Goal: Navigation & Orientation: Locate item on page

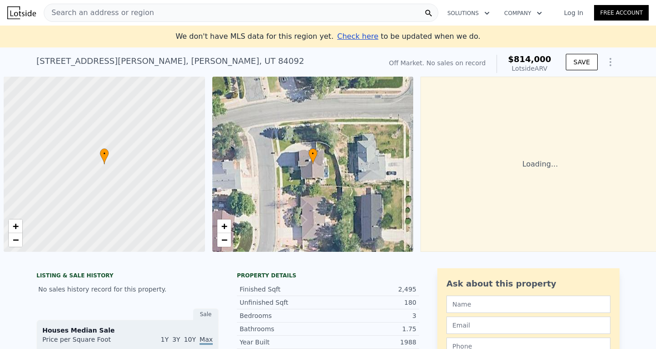
scroll to position [0, 4]
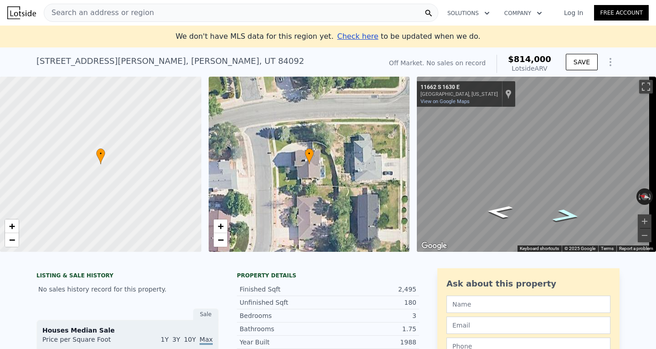
click at [566, 216] on icon "Go South, S 1630 E" at bounding box center [567, 216] width 52 height 20
click at [566, 217] on icon "Go South, S 1630 E" at bounding box center [566, 216] width 54 height 20
click at [566, 217] on icon "Go South, S 1630 E" at bounding box center [565, 216] width 55 height 21
click at [499, 207] on icon "Go North, S 1630 E" at bounding box center [500, 210] width 55 height 21
click at [503, 209] on icon "Go North, S 1630 E" at bounding box center [501, 210] width 54 height 20
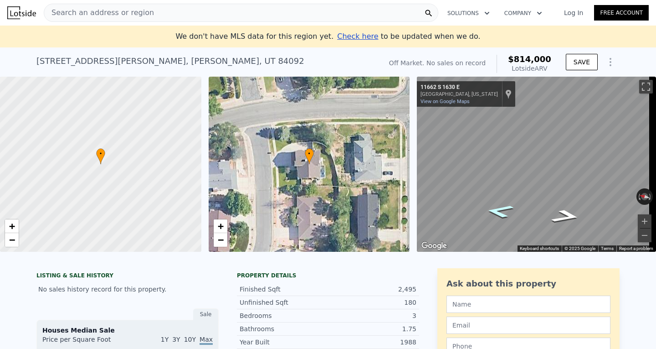
click at [506, 211] on icon "Go North, S 1630 E" at bounding box center [500, 211] width 52 height 20
click at [506, 211] on icon "Go North, S 1630 E" at bounding box center [499, 211] width 49 height 19
click at [506, 211] on icon "Go North, S 1630 E" at bounding box center [500, 211] width 53 height 20
click at [506, 210] on icon "Go North, S 1630 E" at bounding box center [500, 210] width 55 height 20
click at [598, 191] on div "Rotate the view" at bounding box center [614, 195] width 38 height 8
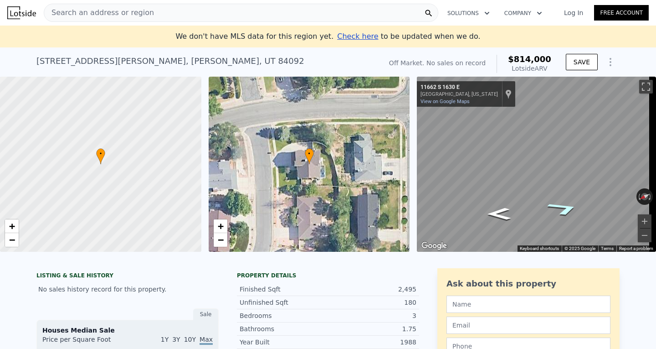
click at [568, 208] on icon "Go South, S 1630 E" at bounding box center [563, 208] width 61 height 21
click at [568, 208] on icon "Go South, S 1630 E" at bounding box center [563, 207] width 62 height 21
click at [563, 206] on icon "Go South, S 1630 E" at bounding box center [562, 206] width 64 height 21
click at [563, 206] on icon "Go South, S 1630 E" at bounding box center [563, 207] width 63 height 21
click at [563, 206] on icon "Go South, S 1630 E" at bounding box center [564, 207] width 62 height 21
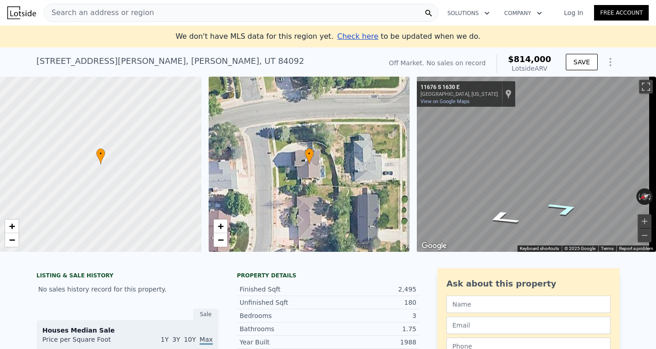
click at [563, 206] on icon "Go South, S 1630 E" at bounding box center [564, 208] width 61 height 21
click at [563, 206] on icon "Go South, S 1630 E" at bounding box center [567, 211] width 51 height 20
click at [565, 212] on icon "Go Southwest, S 1630 E" at bounding box center [566, 214] width 49 height 19
click at [503, 212] on icon "Go Northeast, S 1630 E" at bounding box center [499, 211] width 49 height 19
click at [503, 212] on icon "Go North, S 1630 E" at bounding box center [500, 216] width 51 height 20
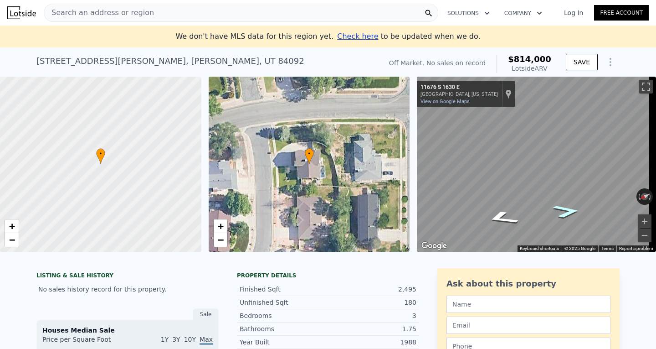
click at [568, 213] on icon "Go South, S 1630 E" at bounding box center [567, 211] width 51 height 20
click at [568, 213] on icon "Go Southwest, S 1630 E" at bounding box center [566, 214] width 49 height 19
click at [568, 213] on icon "Go Southwest, S 1630 E" at bounding box center [559, 220] width 67 height 22
click at [568, 213] on icon "Go West, S 1630 E" at bounding box center [558, 220] width 67 height 21
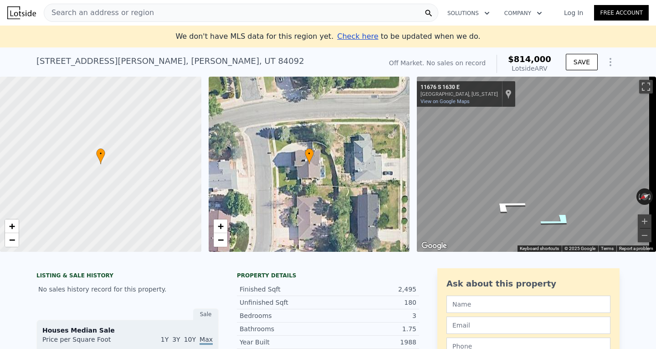
click at [568, 213] on icon "Go West, S 1630 E" at bounding box center [558, 220] width 67 height 21
click at [568, 213] on icon "Go West, Casper Rd" at bounding box center [558, 220] width 67 height 21
click at [564, 218] on icon "Go Southwest, Casper Rd" at bounding box center [559, 220] width 67 height 22
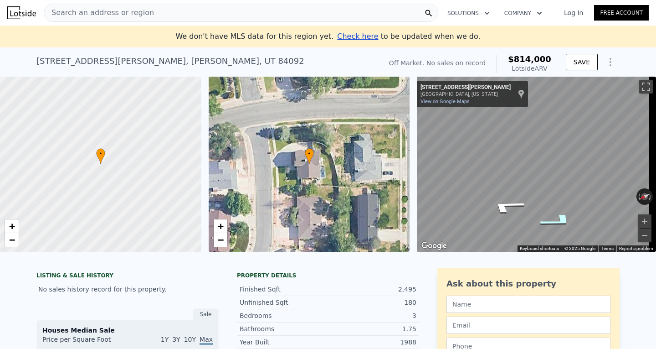
click at [564, 218] on icon "Go West, Casper Rd" at bounding box center [558, 220] width 67 height 21
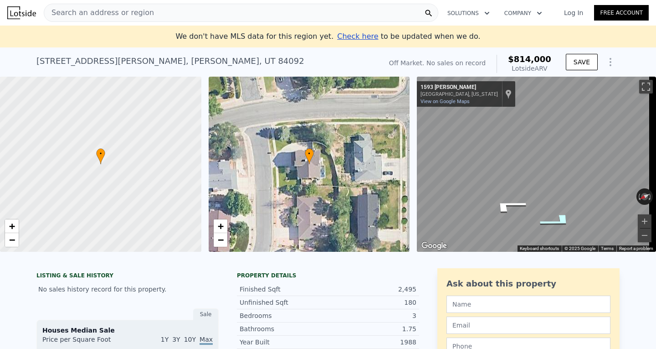
click at [564, 218] on icon "Go West, Casper Rd" at bounding box center [558, 220] width 67 height 21
click at [564, 218] on icon "Go West, Casper Rd" at bounding box center [557, 220] width 67 height 21
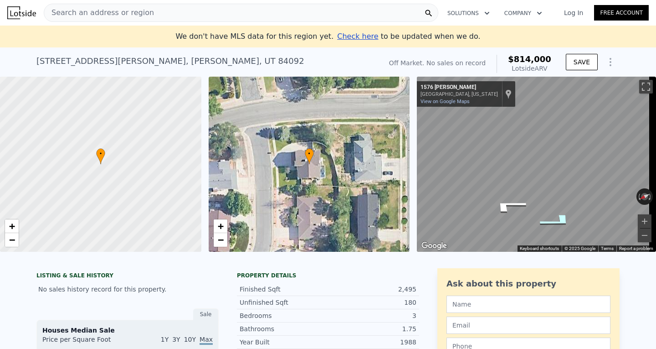
click at [564, 218] on icon "Go West, Casper Rd" at bounding box center [557, 220] width 67 height 21
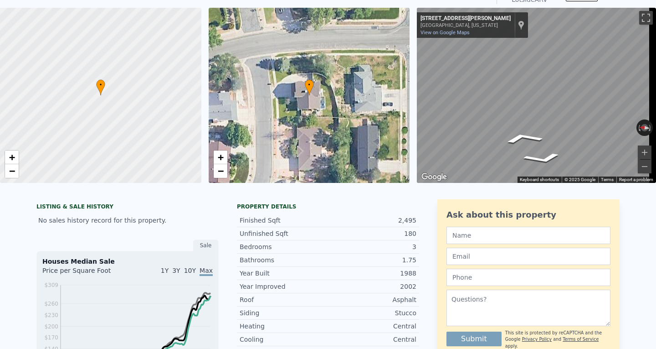
scroll to position [45, 0]
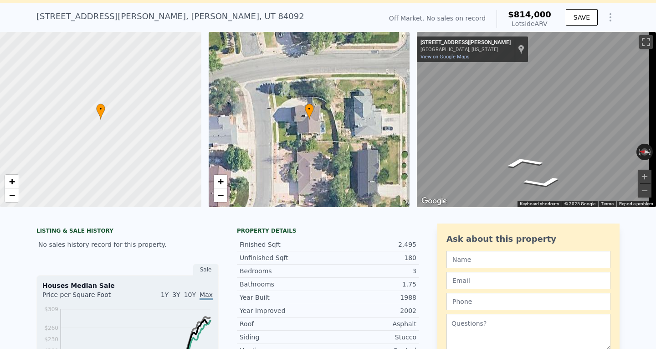
click at [310, 116] on icon at bounding box center [309, 111] width 8 height 15
click at [310, 115] on icon at bounding box center [309, 111] width 8 height 15
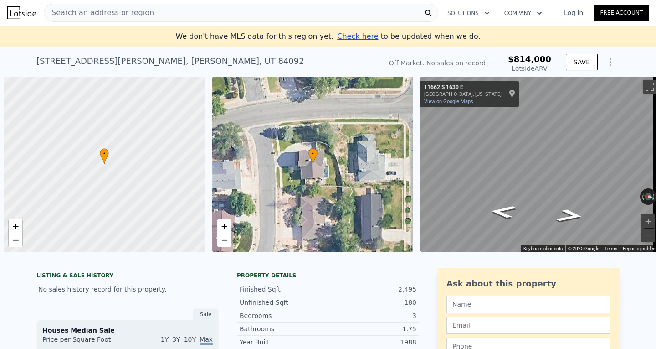
scroll to position [0, 4]
